Goal: Task Accomplishment & Management: Complete application form

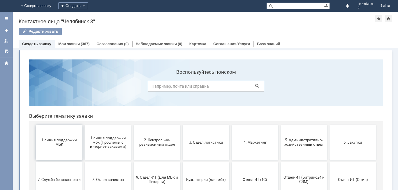
click at [49, 151] on button "1 линия поддержки МБК" at bounding box center [59, 142] width 47 height 35
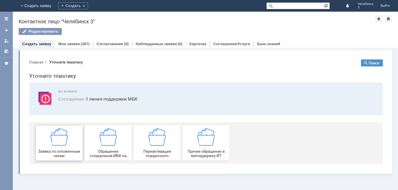
click at [63, 148] on div "Заявка по отложенным чекам" at bounding box center [59, 143] width 43 height 30
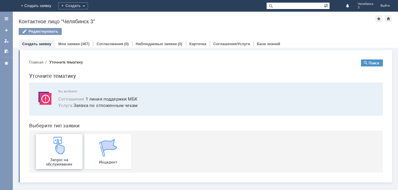
click at [67, 159] on span "Запрос на обслуживание" at bounding box center [59, 162] width 43 height 9
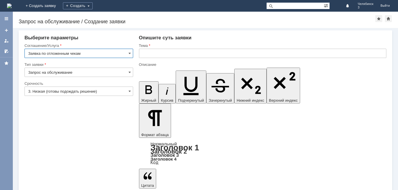
click at [157, 55] on input "text" at bounding box center [262, 53] width 247 height 9
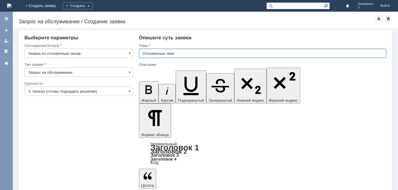
type input "Отложенные чеки"
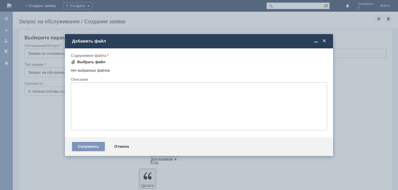
click at [95, 61] on div "Выбрать файл" at bounding box center [91, 62] width 28 height 5
click at [87, 61] on div "Выбрать файл" at bounding box center [91, 62] width 28 height 5
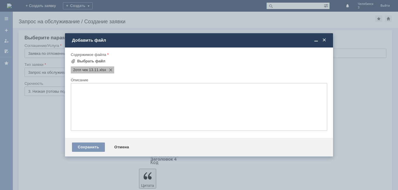
click at [89, 70] on span "2отл чек 13.11" at bounding box center [85, 70] width 25 height 5
click at [111, 68] on span at bounding box center [109, 70] width 7 height 5
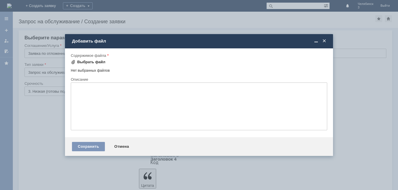
click at [92, 60] on div "Выбрать файл" at bounding box center [91, 62] width 28 height 5
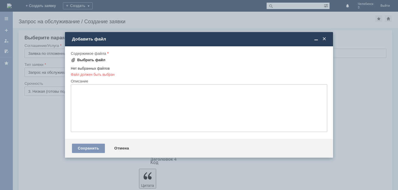
click at [74, 57] on div "Выбрать файл" at bounding box center [88, 60] width 35 height 7
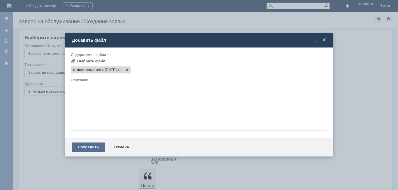
click at [83, 143] on div "Сохранить" at bounding box center [88, 146] width 33 height 9
